Goal: Task Accomplishment & Management: Complete application form

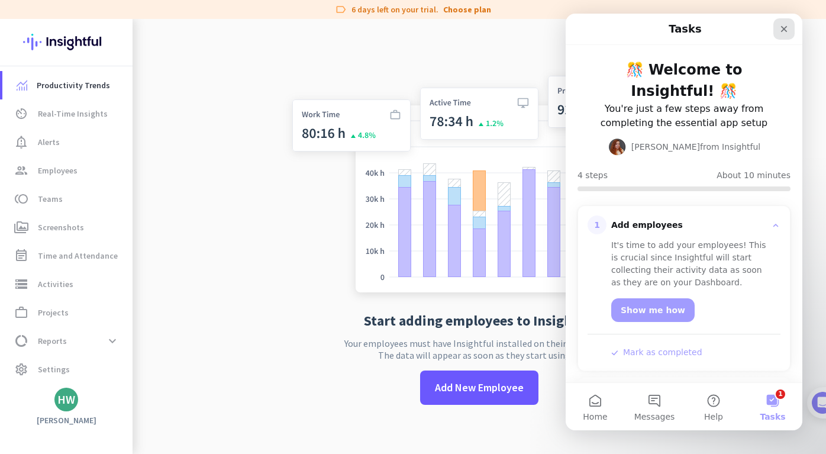
click at [782, 33] on icon "Close" at bounding box center [783, 28] width 9 height 9
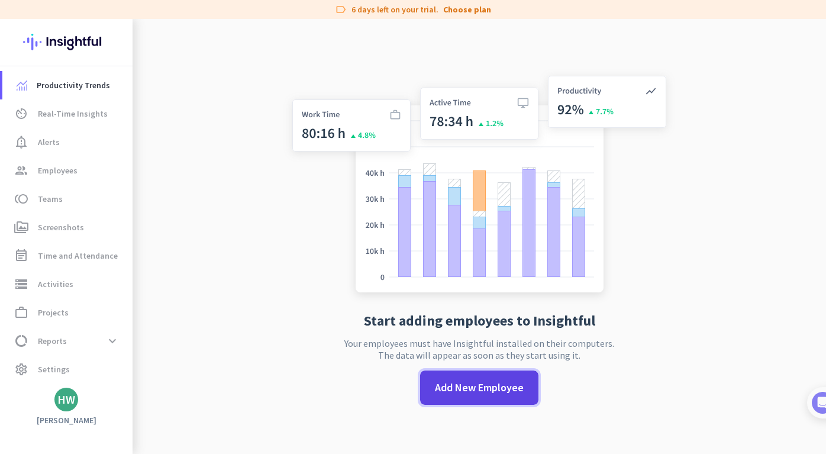
click at [502, 389] on span "Add New Employee" at bounding box center [479, 387] width 89 height 15
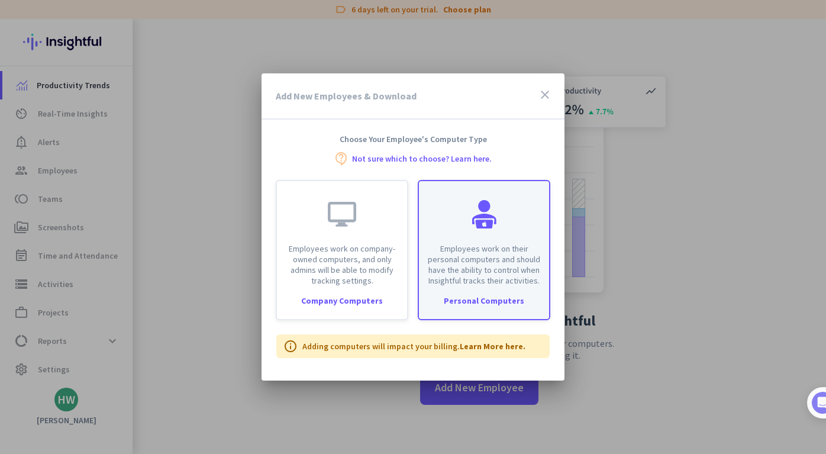
click at [489, 289] on div "Employees work on their personal computers and should have the ability to contr…" at bounding box center [484, 250] width 132 height 140
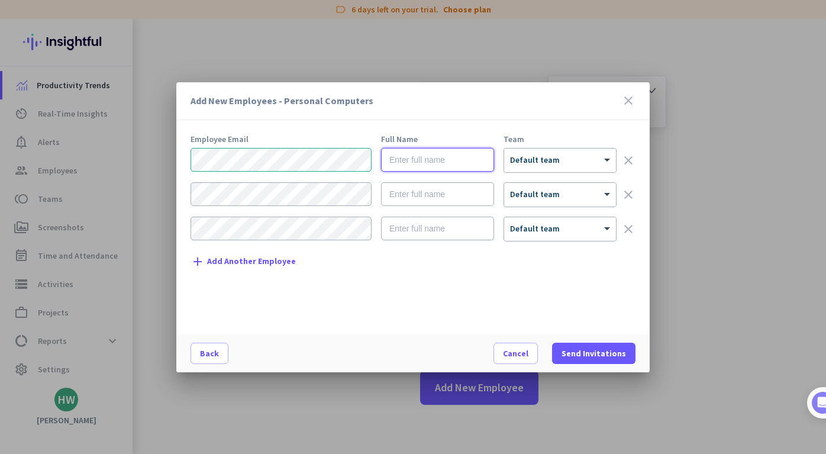
click at [428, 160] on input "text" at bounding box center [437, 160] width 113 height 24
type input "[PERSON_NAME]"
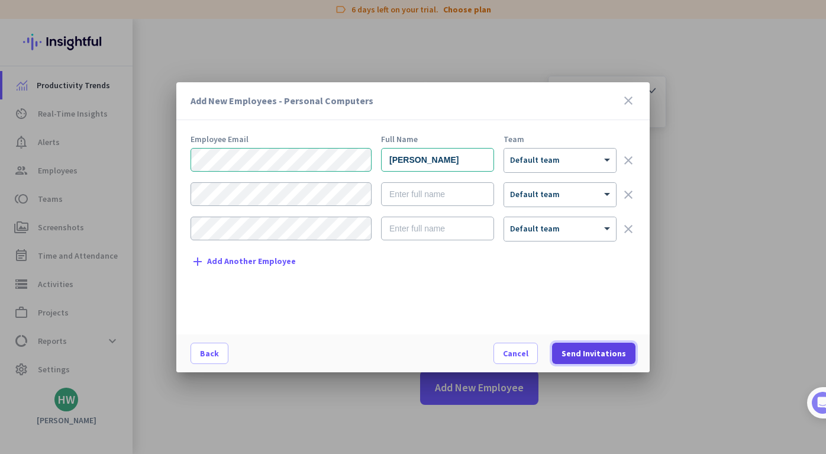
click at [594, 350] on span "Send Invitations" at bounding box center [593, 353] width 64 height 12
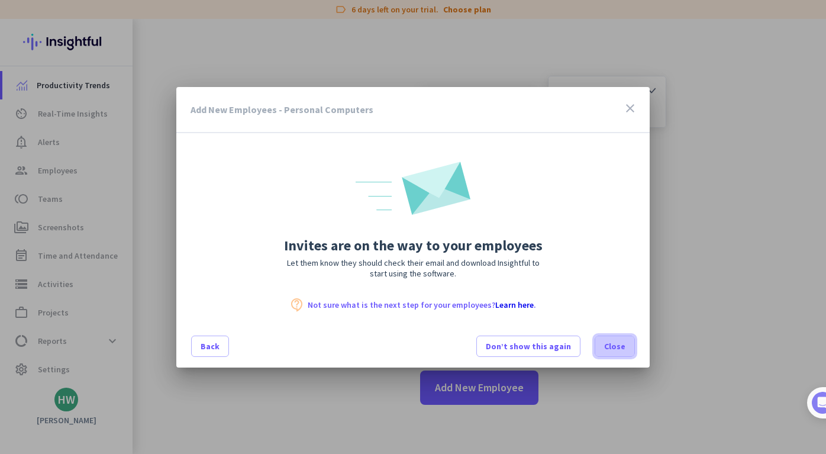
click at [617, 350] on span "Close" at bounding box center [614, 346] width 21 height 12
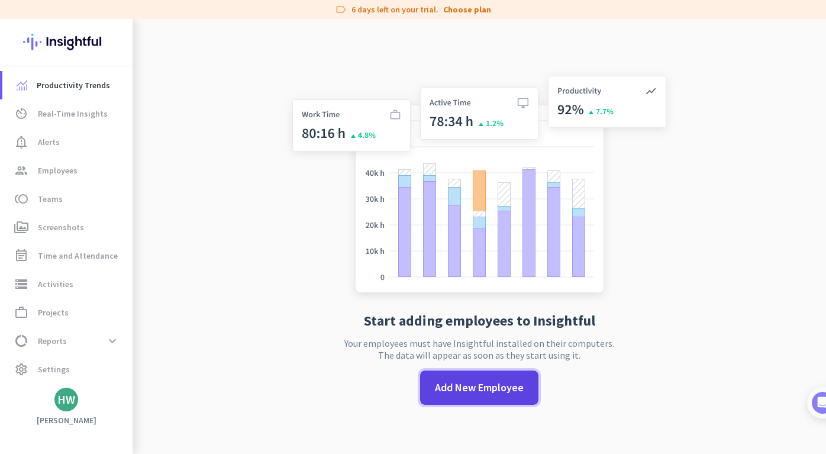
click at [488, 387] on span "Add New Employee" at bounding box center [479, 387] width 89 height 15
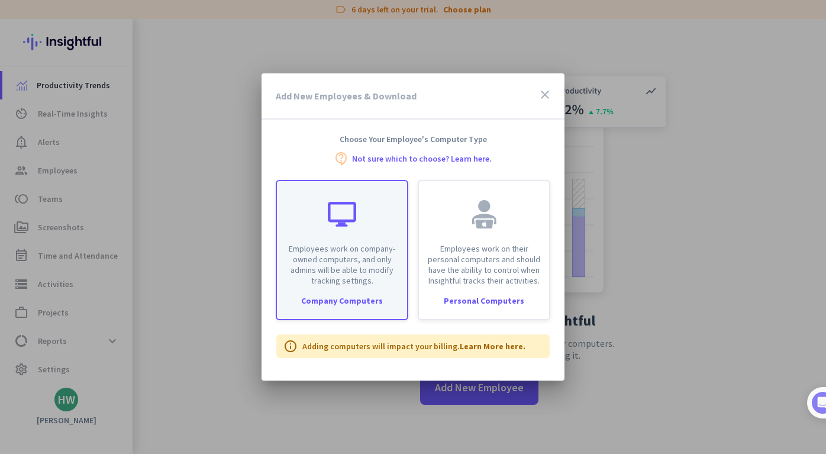
click at [373, 276] on p "Employees work on company-owned computers, and only admins will be able to modi…" at bounding box center [342, 264] width 116 height 43
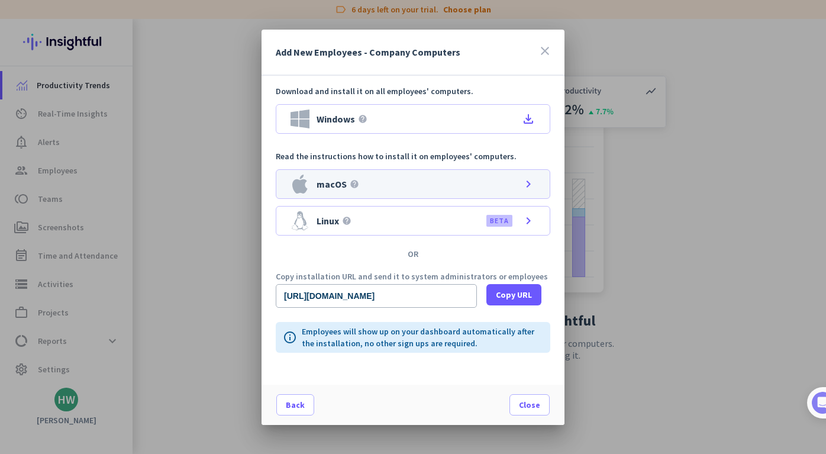
click at [405, 182] on div "macOS help chevron_right" at bounding box center [413, 184] width 274 height 30
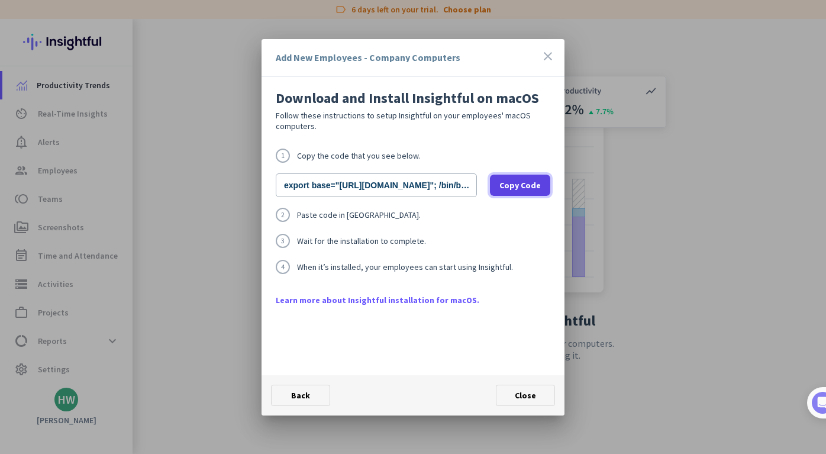
click at [515, 189] on span "Copy Code" at bounding box center [519, 185] width 41 height 12
click at [526, 399] on span "Close" at bounding box center [525, 395] width 21 height 11
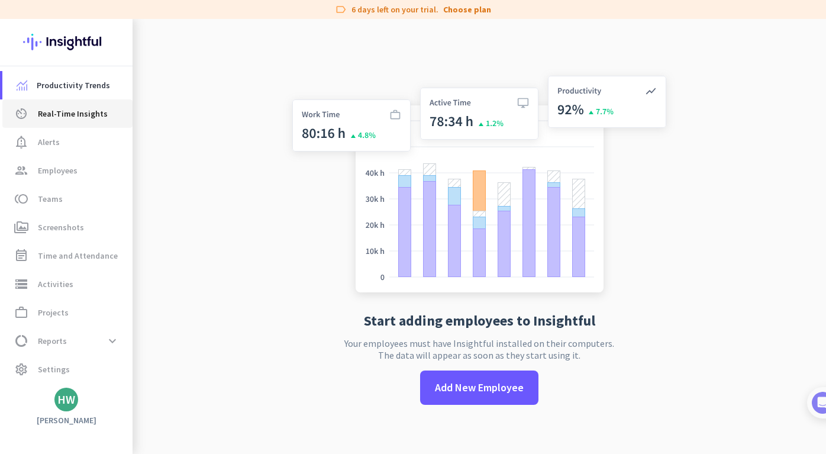
click at [91, 118] on span "Real-Time Insights" at bounding box center [73, 113] width 70 height 14
